Goal: Find specific page/section: Find specific page/section

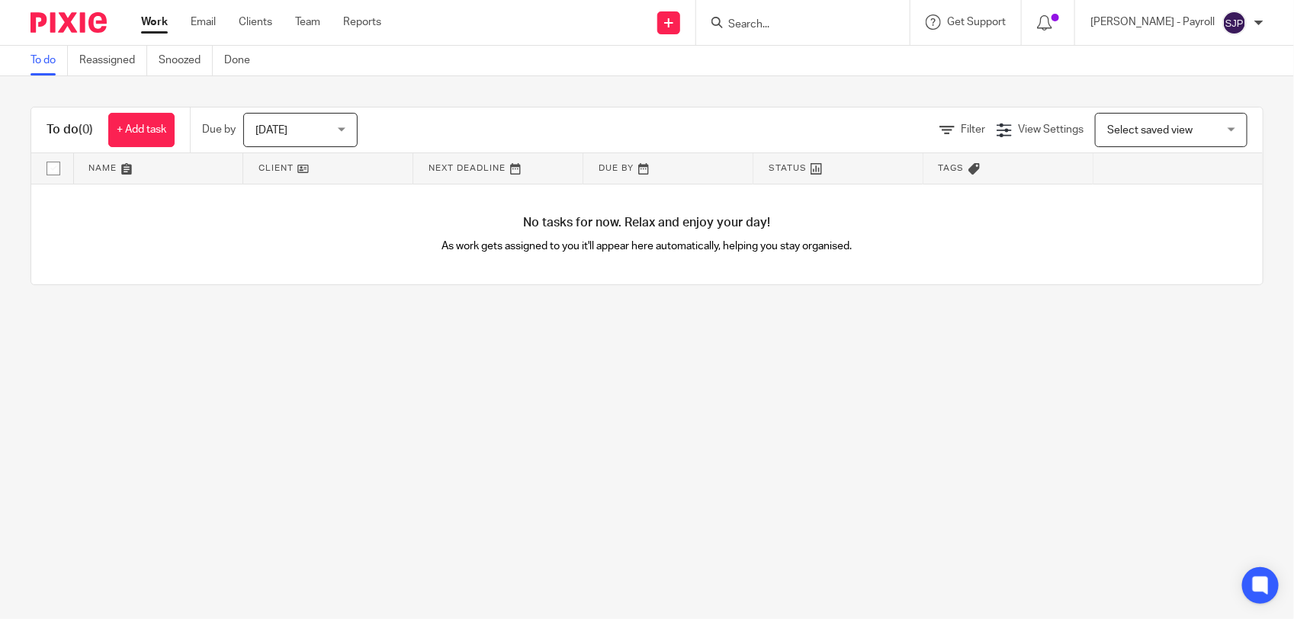
click at [779, 34] on div at bounding box center [803, 22] width 214 height 45
click at [786, 25] on input "Search" at bounding box center [795, 25] width 137 height 14
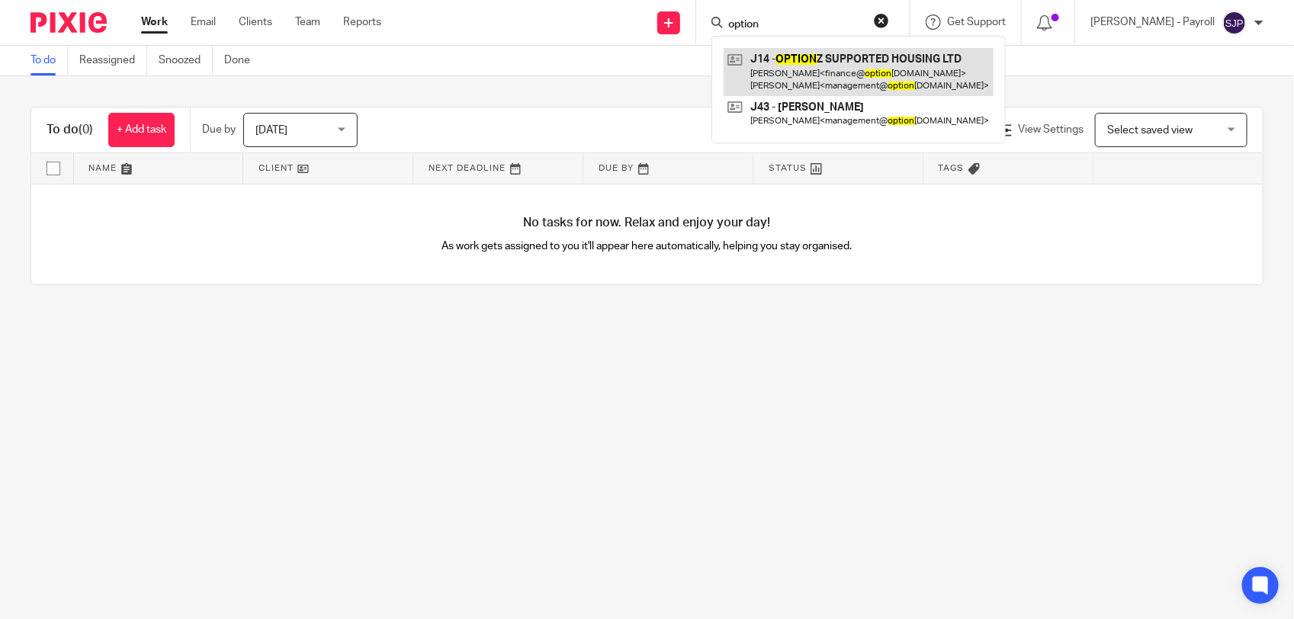
type input "option"
click at [863, 55] on link at bounding box center [859, 71] width 270 height 47
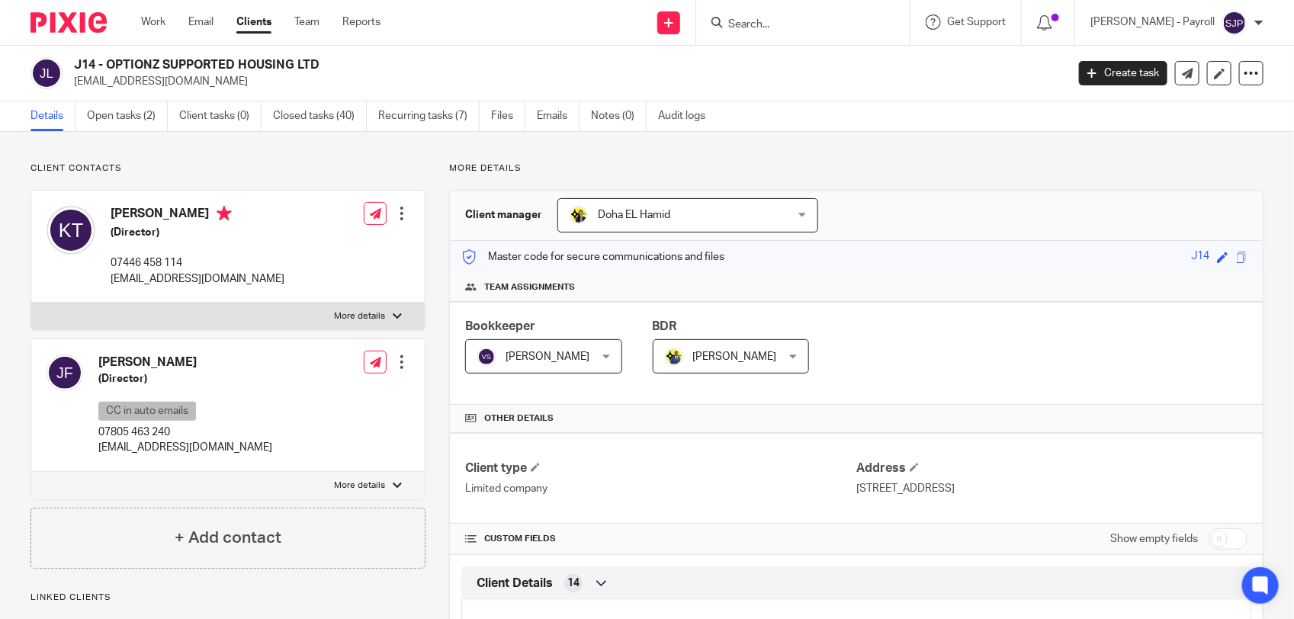
click at [77, 59] on h2 "J14 - OPTIONZ SUPPORTED HOUSING LTD" at bounding box center [467, 65] width 786 height 16
